Goal: Task Accomplishment & Management: Use online tool/utility

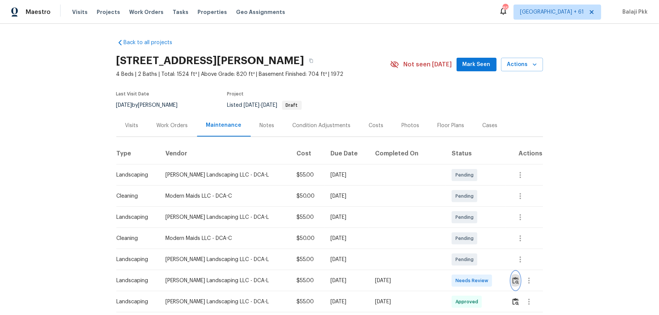
click at [468, 208] on img "button" at bounding box center [515, 280] width 6 height 7
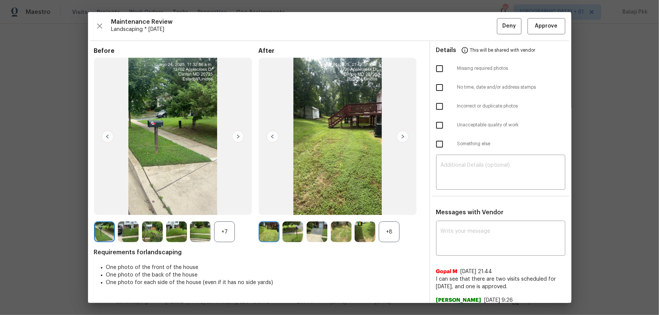
click at [391, 208] on div "+8" at bounding box center [389, 232] width 21 height 21
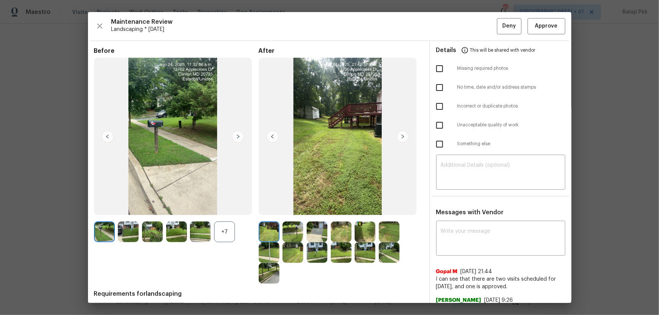
click at [223, 208] on div "+7" at bounding box center [224, 232] width 21 height 21
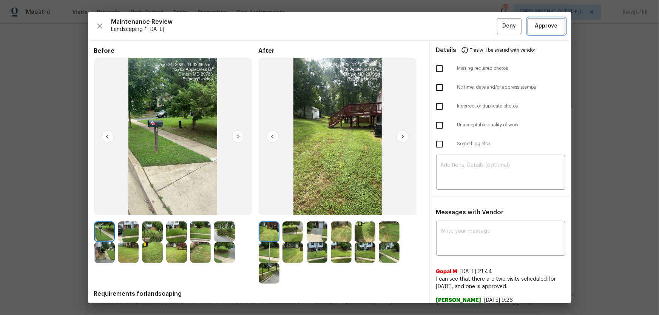
drag, startPoint x: 552, startPoint y: 29, endPoint x: 451, endPoint y: 8, distance: 103.3
click at [468, 29] on span "Approve" at bounding box center [546, 26] width 26 height 9
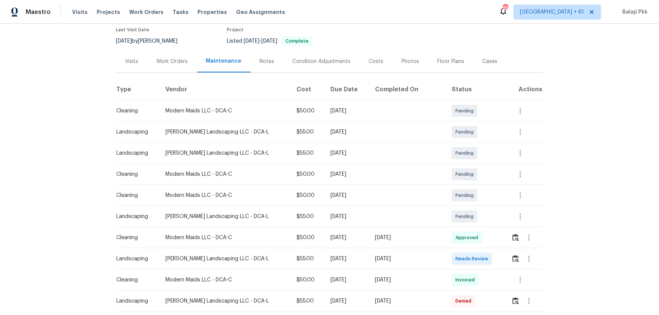
scroll to position [68, 0]
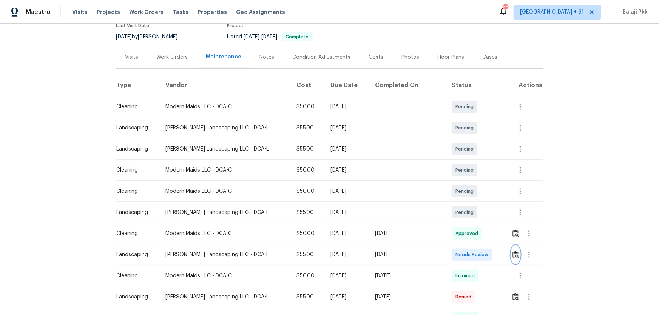
click at [468, 208] on img "button" at bounding box center [515, 254] width 6 height 7
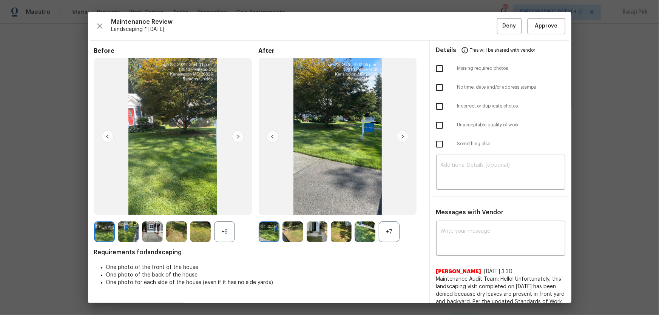
click at [393, 208] on div "+7" at bounding box center [389, 232] width 21 height 21
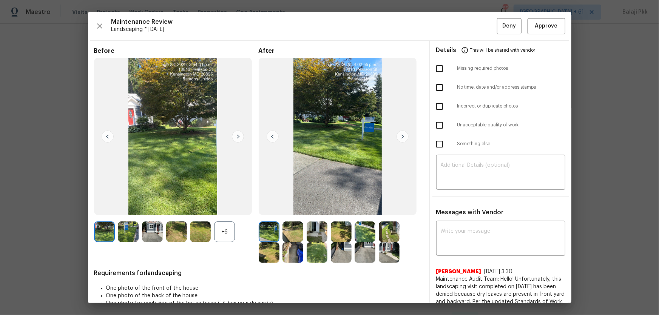
click at [215, 208] on div "+6" at bounding box center [224, 232] width 21 height 21
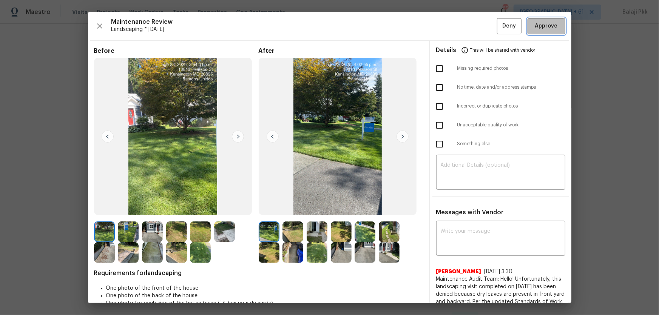
click at [468, 28] on span "Approve" at bounding box center [546, 26] width 26 height 9
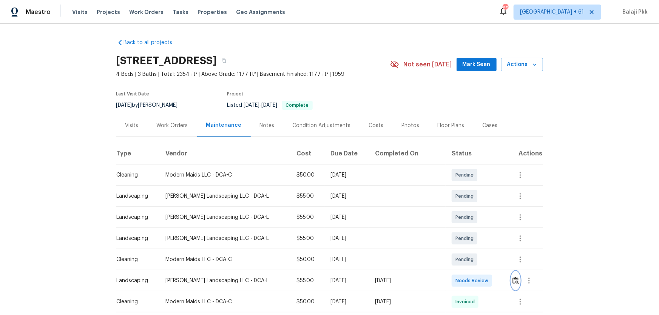
click at [468, 208] on button "button" at bounding box center [515, 281] width 9 height 18
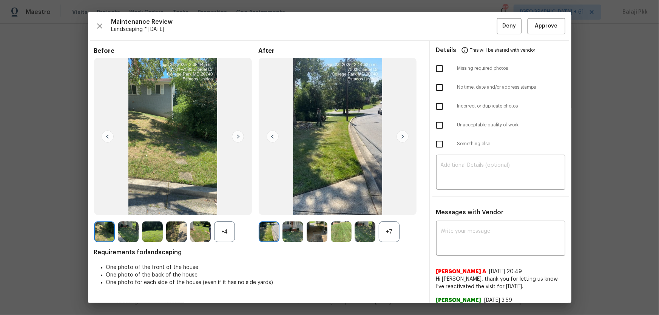
click at [386, 208] on div "+7" at bounding box center [389, 232] width 21 height 21
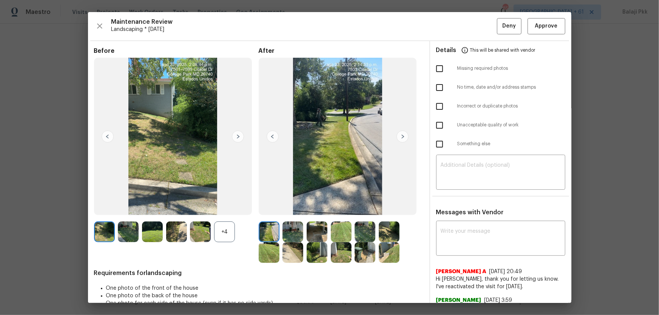
drag, startPoint x: 226, startPoint y: 235, endPoint x: 220, endPoint y: 8, distance: 227.3
click at [226, 208] on div "+4" at bounding box center [224, 232] width 21 height 21
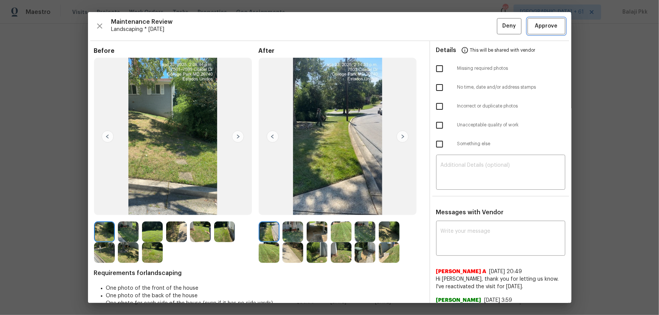
click at [468, 25] on span "Approve" at bounding box center [546, 26] width 23 height 9
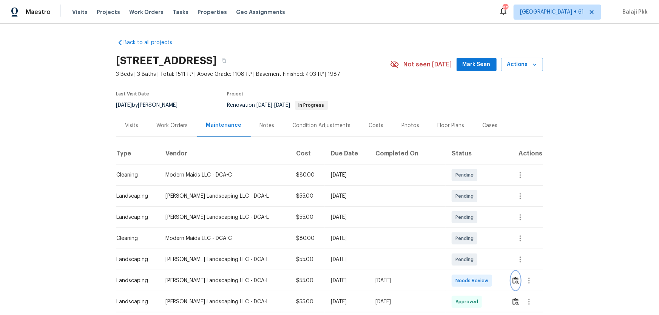
click at [468, 208] on img "button" at bounding box center [515, 280] width 6 height 7
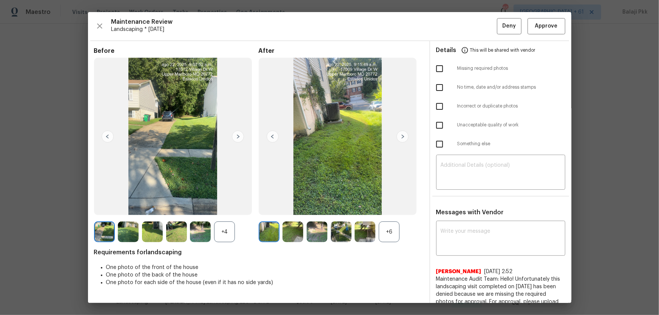
click at [396, 208] on div "+6" at bounding box center [389, 232] width 21 height 21
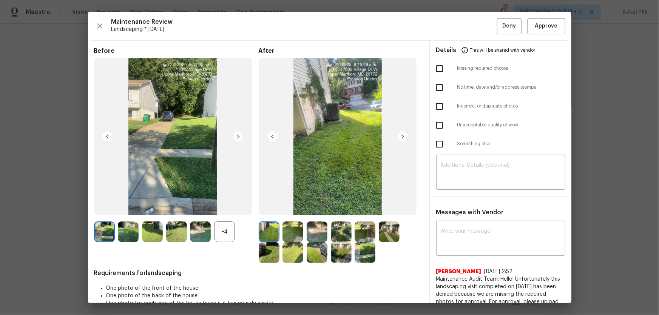
drag, startPoint x: 228, startPoint y: 232, endPoint x: 214, endPoint y: 165, distance: 68.6
click at [228, 208] on div "+4" at bounding box center [224, 232] width 21 height 21
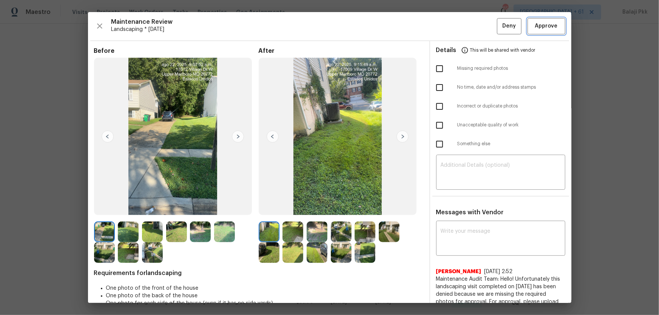
drag, startPoint x: 554, startPoint y: 24, endPoint x: 502, endPoint y: 13, distance: 53.1
click at [468, 23] on button "Approve" at bounding box center [546, 26] width 38 height 16
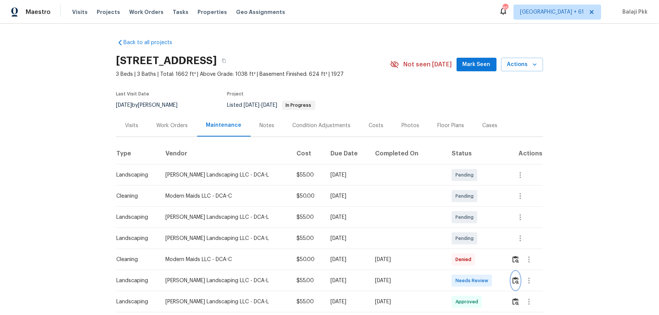
click at [468, 208] on img "button" at bounding box center [515, 280] width 6 height 7
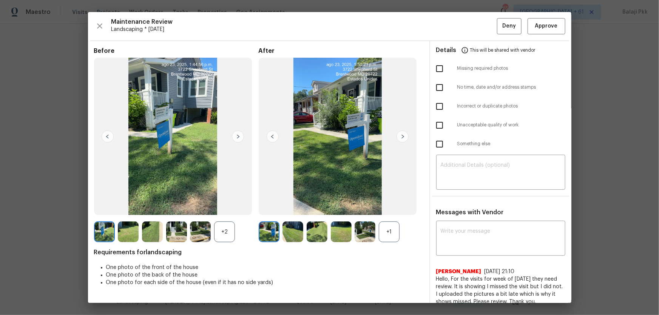
click at [392, 208] on div "+1" at bounding box center [389, 232] width 21 height 21
drag, startPoint x: 227, startPoint y: 230, endPoint x: 227, endPoint y: 206, distance: 24.5
click at [227, 208] on div "+2" at bounding box center [224, 232] width 21 height 21
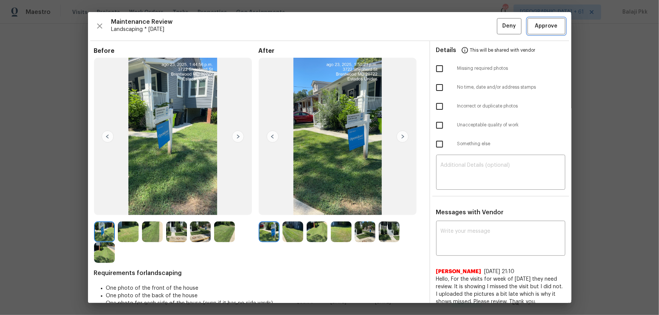
drag, startPoint x: 543, startPoint y: 26, endPoint x: 469, endPoint y: 22, distance: 74.5
click at [468, 26] on span "Approve" at bounding box center [546, 26] width 23 height 9
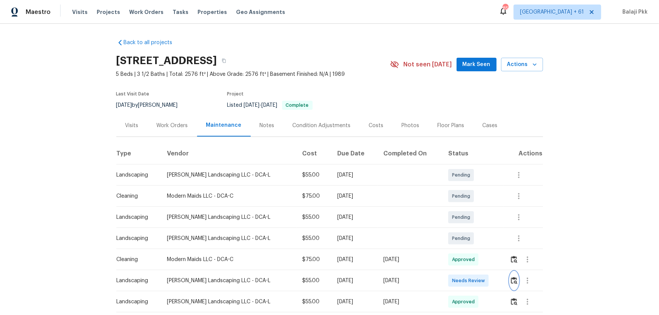
click at [468, 208] on img "button" at bounding box center [514, 280] width 6 height 7
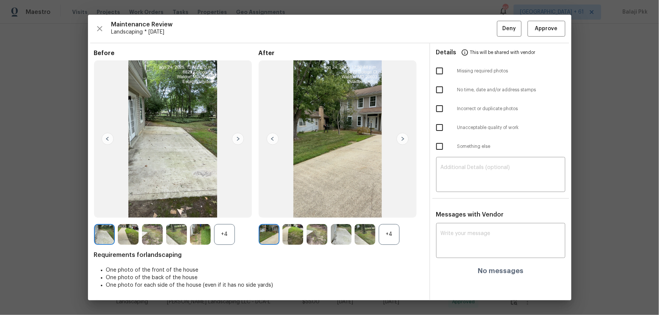
click at [392, 208] on div "+4" at bounding box center [389, 234] width 21 height 21
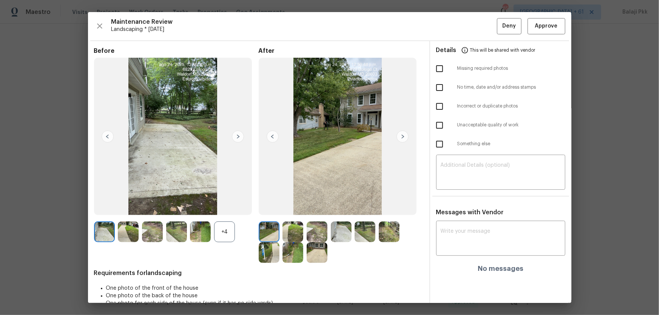
drag, startPoint x: 229, startPoint y: 229, endPoint x: 227, endPoint y: 215, distance: 13.8
click at [229, 208] on div "+4" at bounding box center [224, 232] width 21 height 21
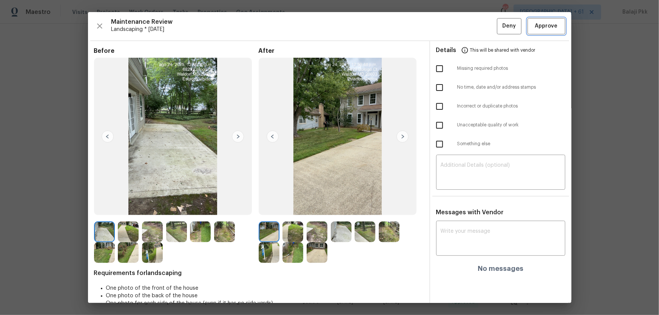
click at [468, 22] on span "Approve" at bounding box center [546, 26] width 23 height 9
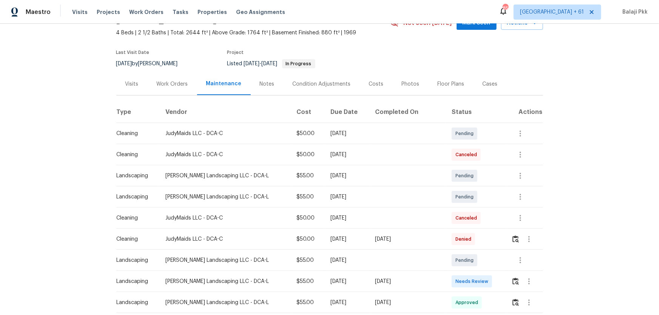
scroll to position [103, 0]
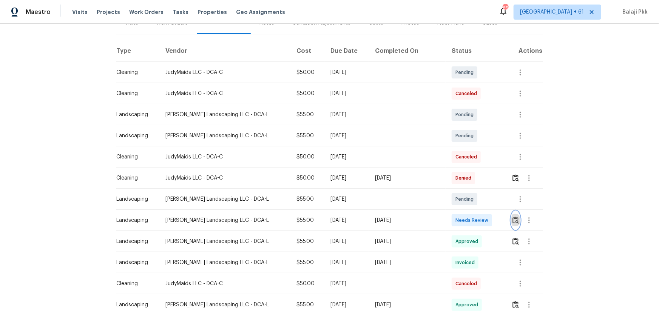
click at [468, 208] on img "button" at bounding box center [515, 220] width 6 height 7
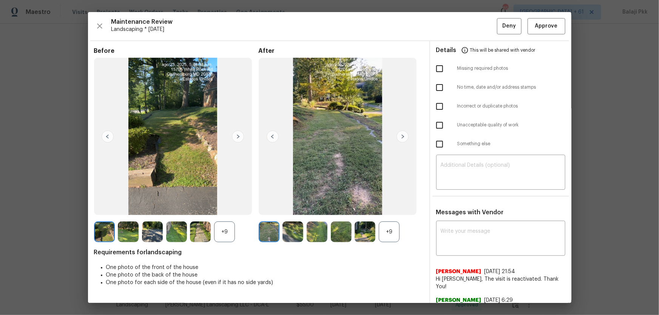
drag, startPoint x: 381, startPoint y: 232, endPoint x: 322, endPoint y: 228, distance: 58.7
click at [380, 208] on div "+9" at bounding box center [389, 232] width 21 height 21
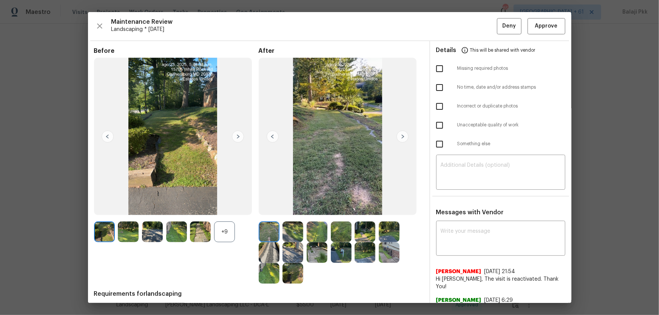
click at [229, 208] on div "+9" at bounding box center [224, 232] width 21 height 21
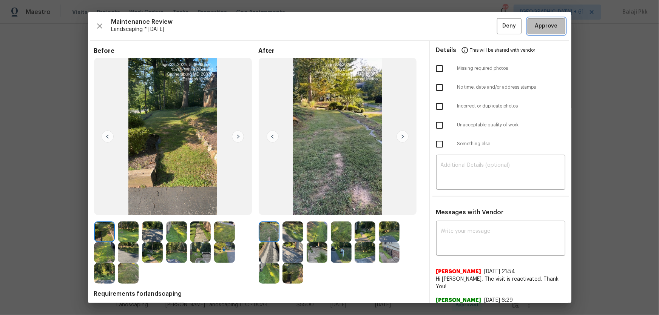
click at [468, 28] on span "Approve" at bounding box center [546, 26] width 23 height 9
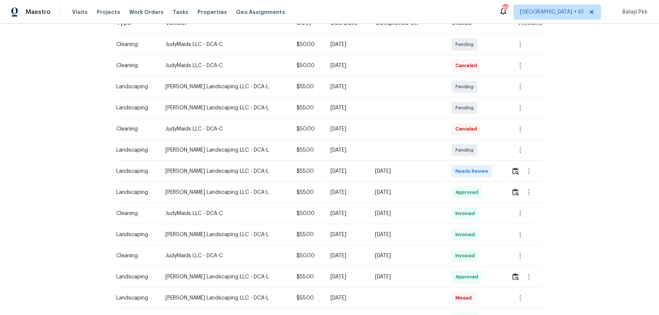
scroll to position [206, 0]
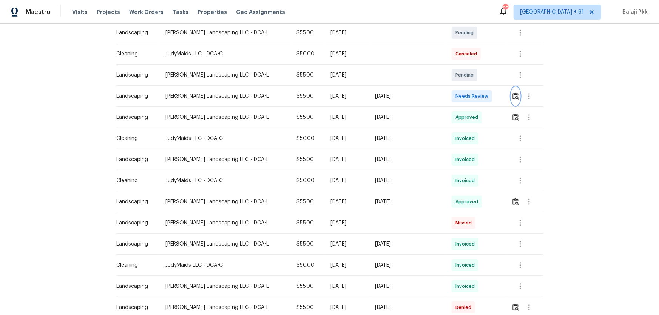
click at [468, 100] on button "button" at bounding box center [515, 96] width 9 height 18
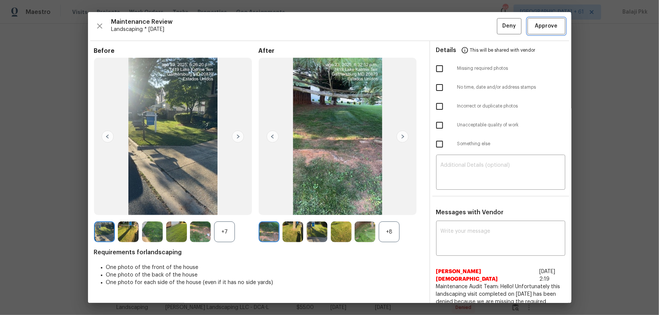
drag, startPoint x: 537, startPoint y: 25, endPoint x: 507, endPoint y: 12, distance: 32.7
click at [468, 24] on span "Approve" at bounding box center [546, 26] width 23 height 9
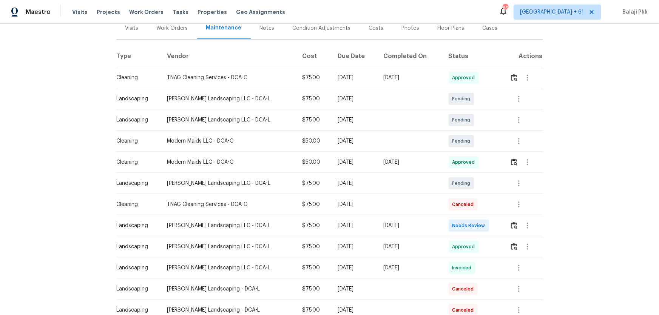
scroll to position [103, 0]
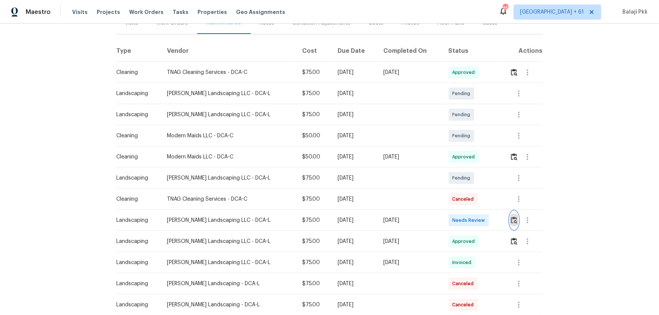
click at [468, 208] on img "button" at bounding box center [514, 220] width 6 height 7
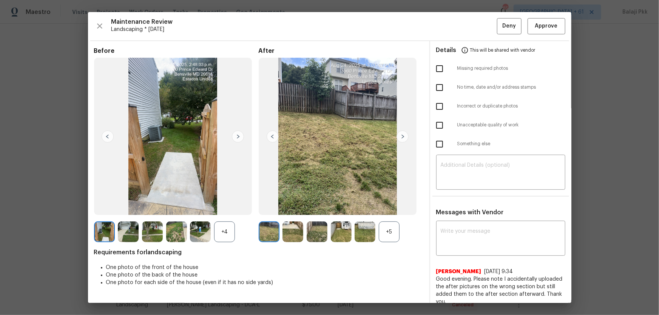
click at [391, 208] on div "+5" at bounding box center [389, 232] width 21 height 21
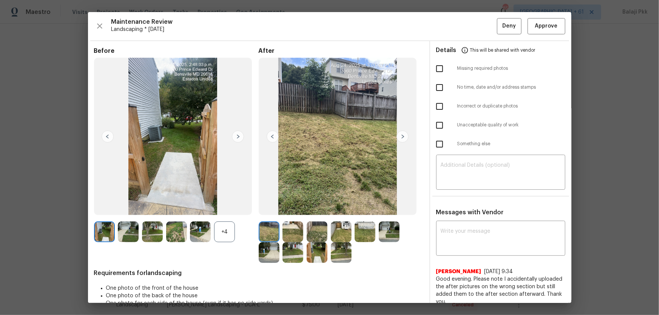
drag, startPoint x: 229, startPoint y: 229, endPoint x: 220, endPoint y: 204, distance: 26.9
click at [227, 208] on div "+4" at bounding box center [224, 232] width 21 height 21
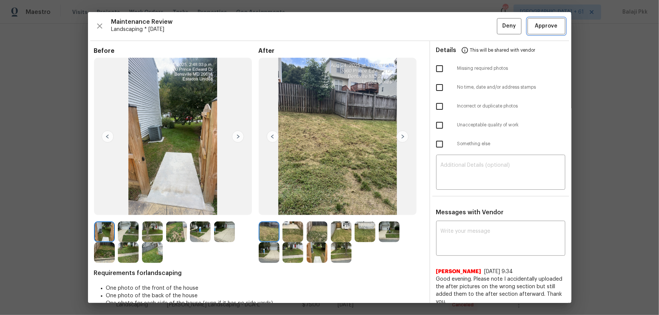
click at [468, 28] on span "Approve" at bounding box center [546, 26] width 23 height 9
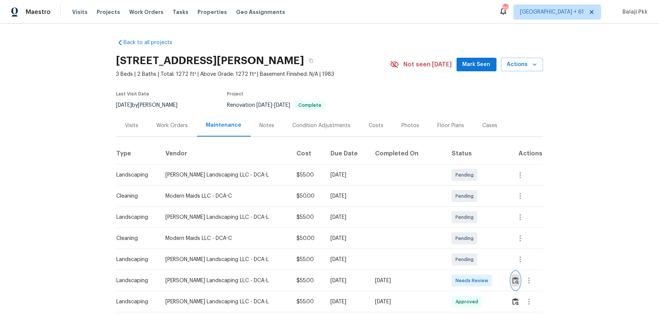
click at [468, 208] on img "button" at bounding box center [515, 280] width 6 height 7
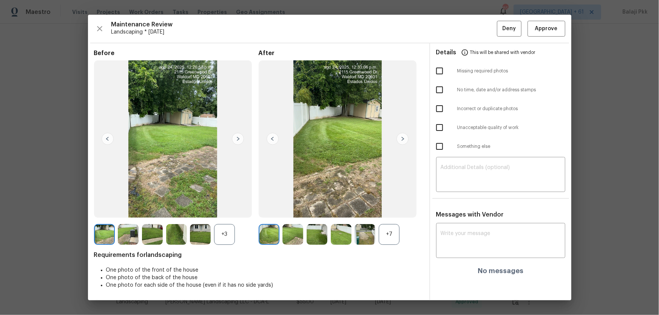
click at [396, 208] on div "+7" at bounding box center [389, 234] width 21 height 21
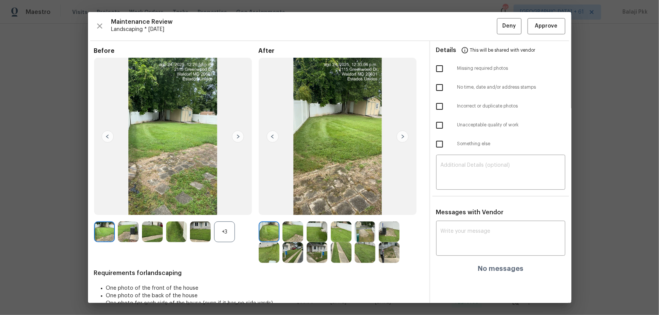
click at [229, 208] on div "+3" at bounding box center [224, 232] width 21 height 21
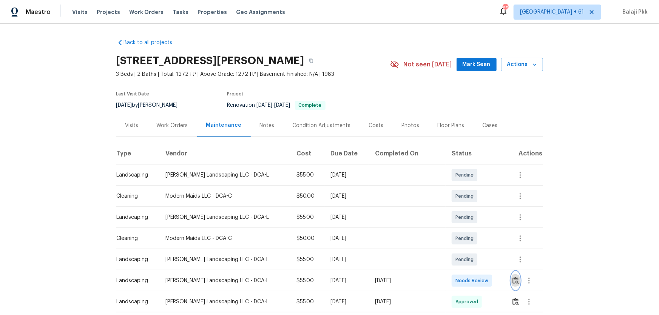
click at [511, 229] on button "button" at bounding box center [515, 281] width 9 height 18
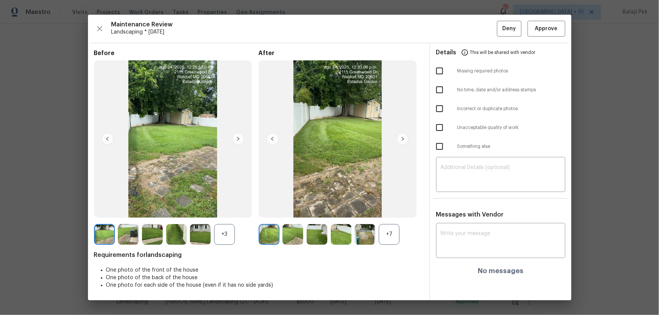
click at [395, 229] on div "+7" at bounding box center [389, 234] width 21 height 21
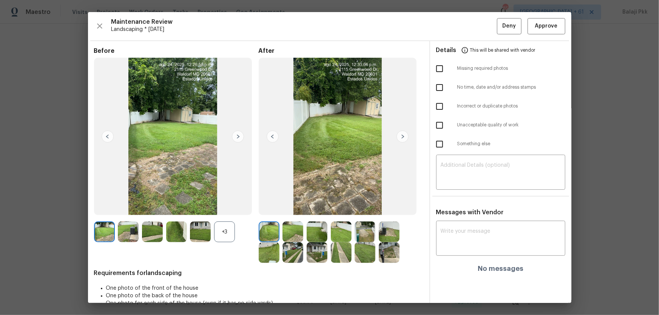
click at [222, 229] on div "+3" at bounding box center [224, 232] width 21 height 21
click at [515, 27] on span "Approve" at bounding box center [546, 26] width 23 height 9
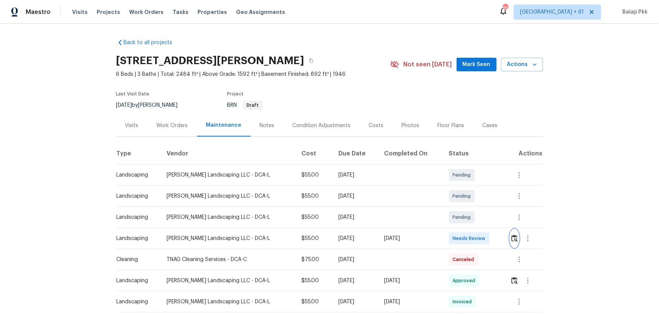
click at [511, 238] on img "button" at bounding box center [514, 238] width 6 height 7
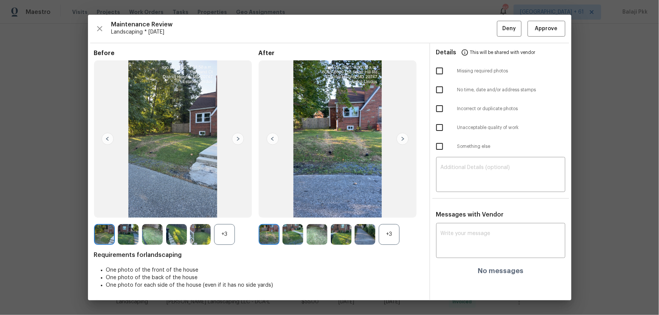
click at [394, 236] on div "+3" at bounding box center [389, 234] width 21 height 21
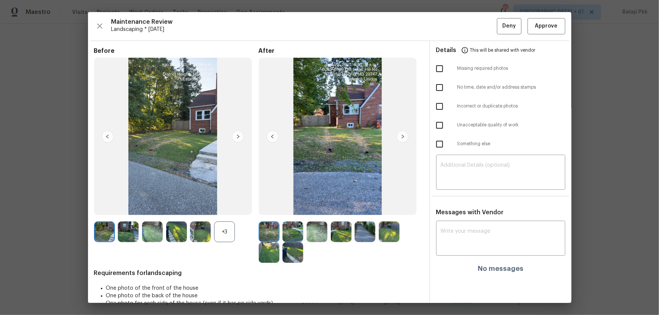
drag, startPoint x: 225, startPoint y: 225, endPoint x: 205, endPoint y: 136, distance: 91.2
click at [224, 220] on div "Before +3" at bounding box center [176, 155] width 165 height 216
click at [543, 25] on span "Approve" at bounding box center [546, 26] width 23 height 9
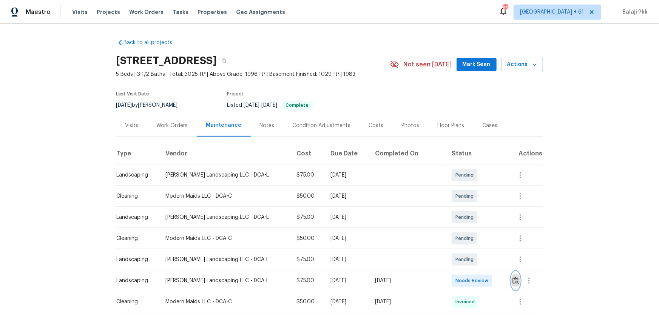
click at [468, 208] on img "button" at bounding box center [515, 280] width 6 height 7
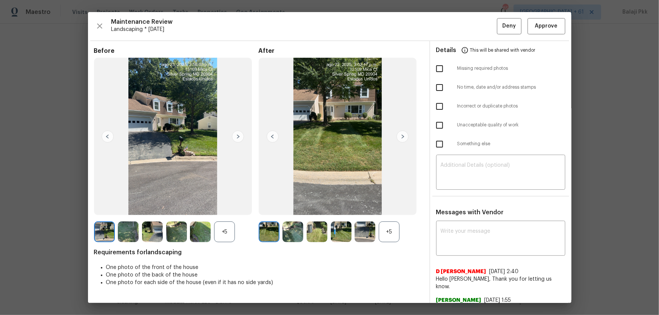
click at [394, 208] on div "+5" at bounding box center [389, 232] width 21 height 21
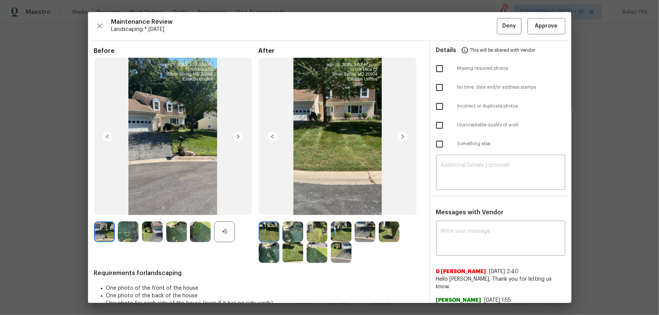
click at [232, 208] on div "+5" at bounding box center [224, 232] width 21 height 21
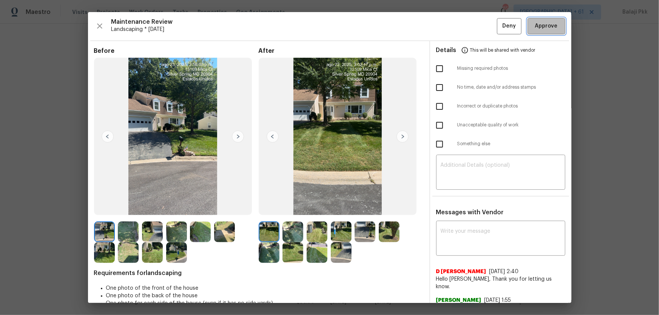
click at [468, 25] on span "Approve" at bounding box center [546, 26] width 23 height 9
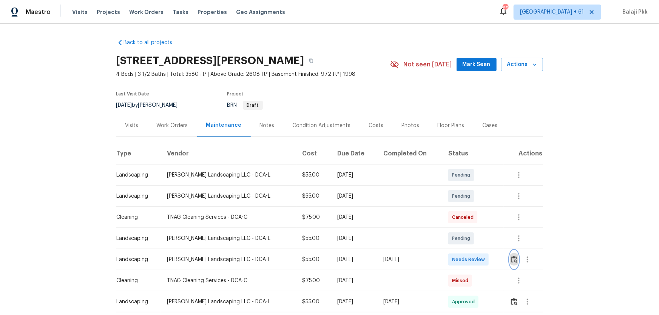
click at [468, 208] on img "button" at bounding box center [514, 259] width 6 height 7
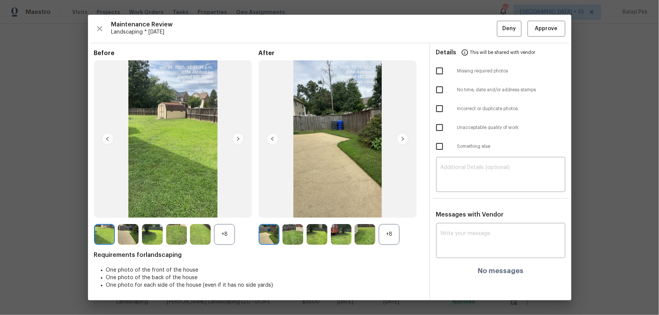
click at [396, 208] on div "+8" at bounding box center [389, 234] width 21 height 21
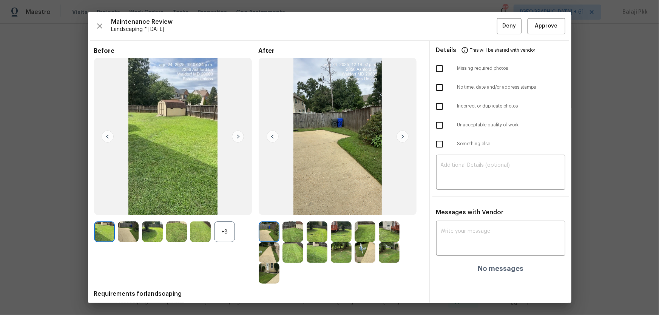
click at [224, 208] on div "+8" at bounding box center [224, 232] width 21 height 21
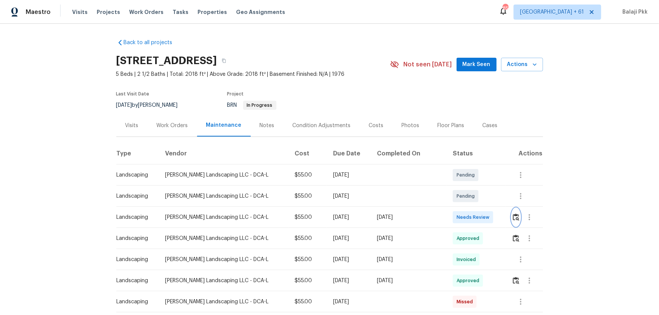
click at [468, 208] on img "button" at bounding box center [516, 217] width 6 height 7
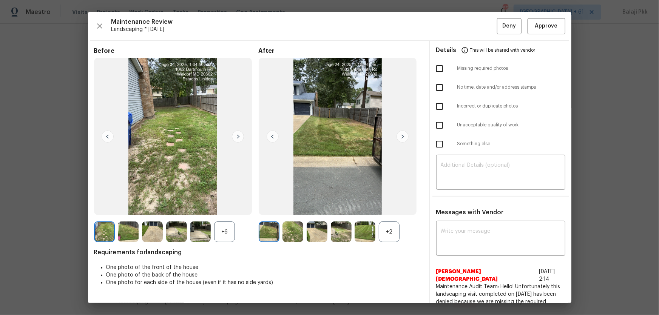
click at [393, 208] on div "+2" at bounding box center [389, 232] width 21 height 21
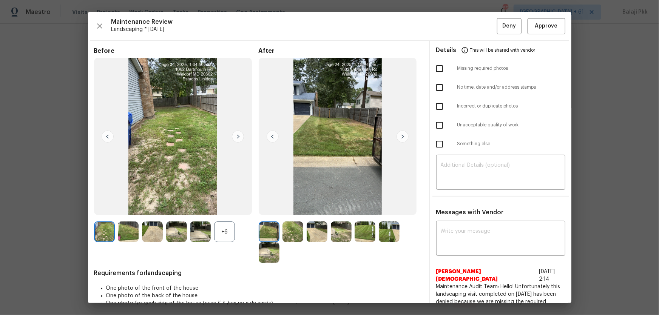
drag, startPoint x: 227, startPoint y: 227, endPoint x: 224, endPoint y: 44, distance: 183.1
click at [226, 208] on div "+6" at bounding box center [224, 232] width 21 height 21
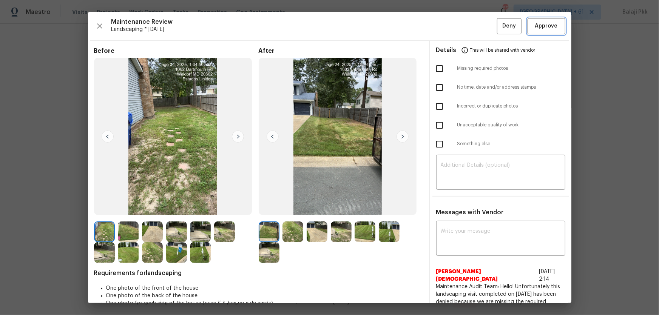
click at [468, 26] on span "Approve" at bounding box center [546, 26] width 23 height 9
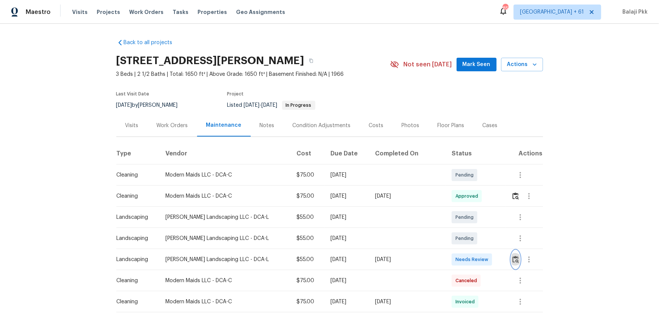
click at [512, 229] on img "button" at bounding box center [515, 259] width 6 height 7
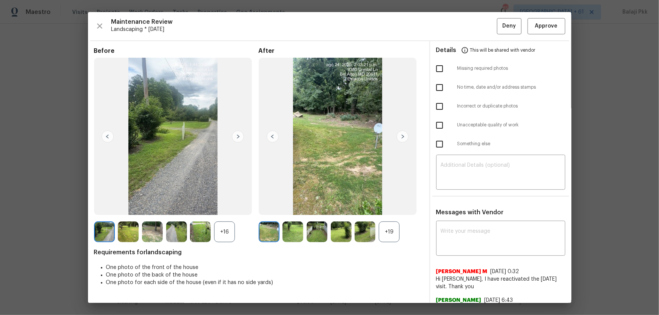
drag, startPoint x: 399, startPoint y: 230, endPoint x: 394, endPoint y: 230, distance: 4.9
click at [398, 229] on div "+19" at bounding box center [341, 232] width 165 height 21
click at [394, 229] on div "+19" at bounding box center [389, 232] width 21 height 21
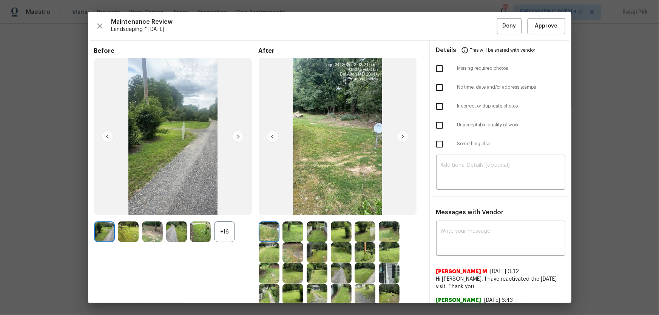
drag, startPoint x: 219, startPoint y: 225, endPoint x: 147, endPoint y: 60, distance: 180.0
click at [219, 224] on div "+16" at bounding box center [224, 232] width 21 height 21
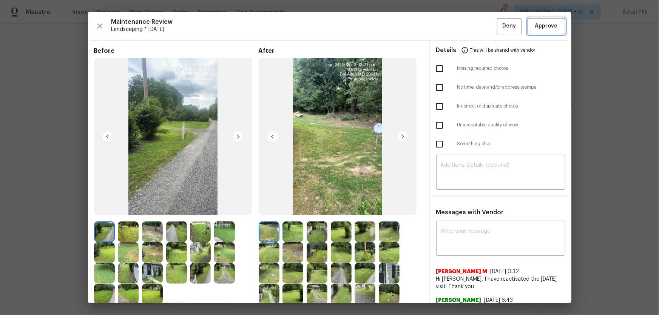
click at [515, 22] on span "Approve" at bounding box center [546, 26] width 26 height 9
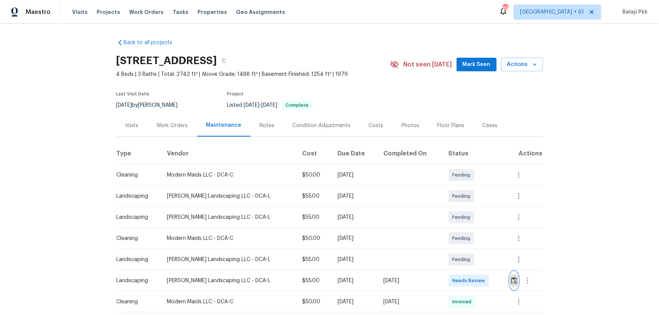
click at [468, 208] on img "button" at bounding box center [514, 280] width 6 height 7
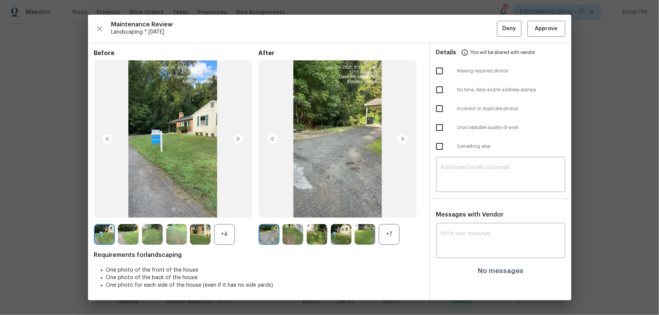
click at [392, 208] on div "+7" at bounding box center [389, 234] width 21 height 21
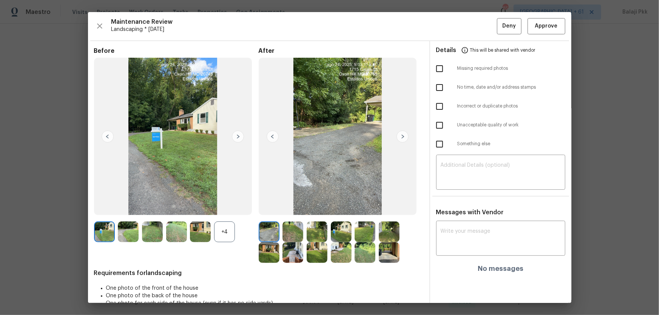
click at [226, 208] on div "+4" at bounding box center [224, 232] width 21 height 21
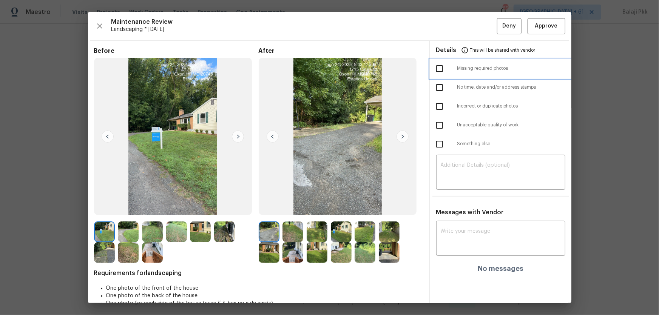
drag, startPoint x: 531, startPoint y: 65, endPoint x: 533, endPoint y: 58, distance: 7.0
click at [468, 64] on div "Missing required photos" at bounding box center [500, 68] width 141 height 19
click at [455, 22] on span "Maintenance Review" at bounding box center [303, 22] width 385 height 8
drag, startPoint x: 544, startPoint y: 26, endPoint x: 464, endPoint y: 1, distance: 83.8
click at [468, 26] on span "Approve" at bounding box center [546, 26] width 23 height 9
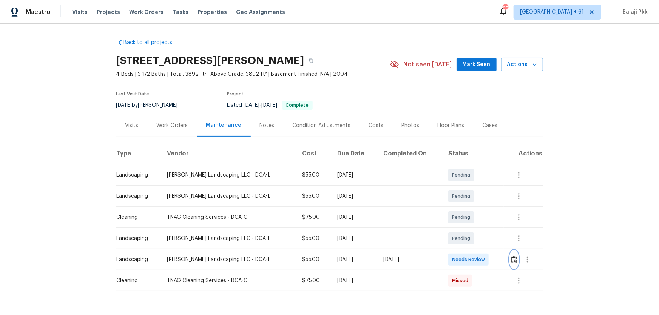
click at [468, 208] on img "button" at bounding box center [514, 259] width 6 height 7
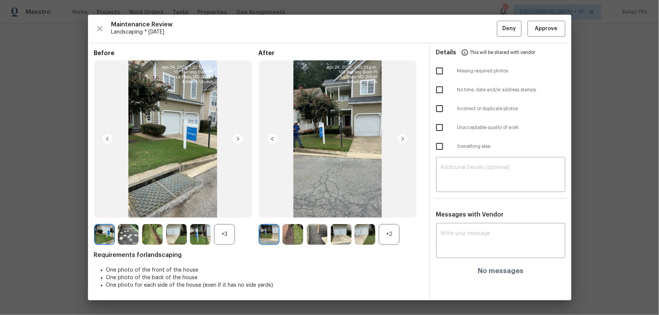
click at [391, 208] on div "+2" at bounding box center [389, 234] width 21 height 21
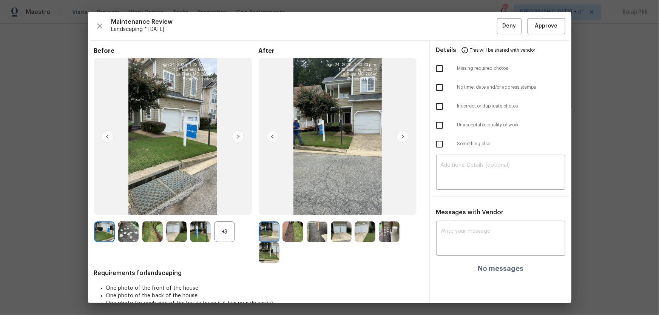
drag, startPoint x: 231, startPoint y: 227, endPoint x: 166, endPoint y: 29, distance: 209.1
click at [230, 208] on div "+3" at bounding box center [224, 232] width 21 height 21
click at [468, 27] on span "Approve" at bounding box center [546, 26] width 23 height 9
